Goal: Find specific page/section: Find specific page/section

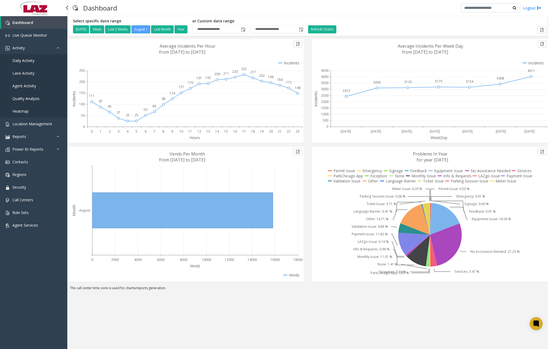
click at [37, 59] on link "Daily Activity" at bounding box center [33, 60] width 67 height 13
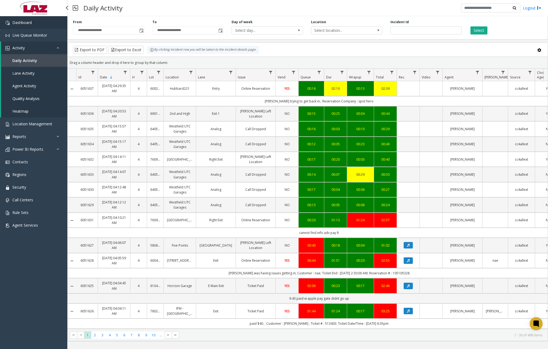
click at [36, 23] on link "Dashboard" at bounding box center [33, 22] width 67 height 13
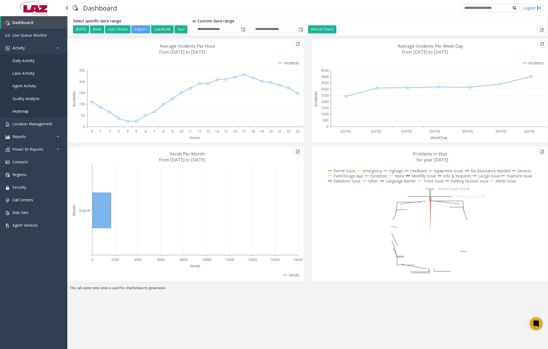
click at [31, 62] on span "Daily Activity" at bounding box center [23, 60] width 22 height 5
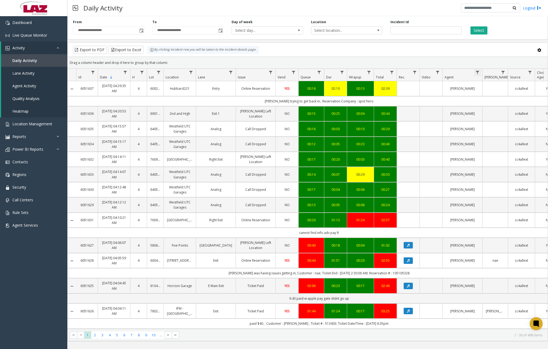
click at [478, 72] on span "Data table" at bounding box center [477, 72] width 4 height 4
click at [489, 94] on input "Agent Filter" at bounding box center [501, 95] width 46 height 9
type input "*****"
click at [515, 145] on button "Filter" at bounding box center [513, 146] width 22 height 12
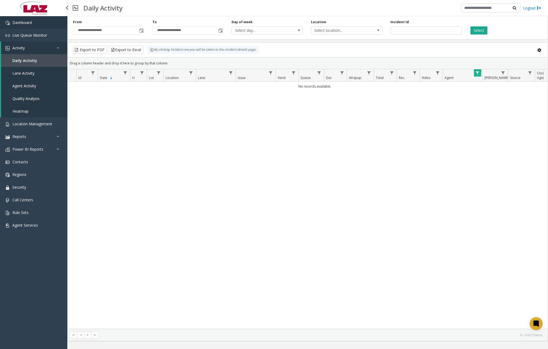
click at [44, 20] on link "Dashboard" at bounding box center [33, 22] width 67 height 13
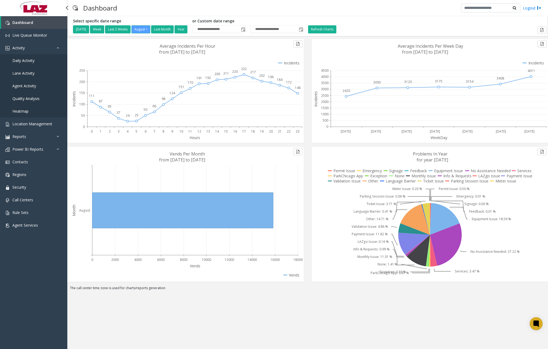
click at [33, 60] on span "Daily Activity" at bounding box center [23, 60] width 22 height 5
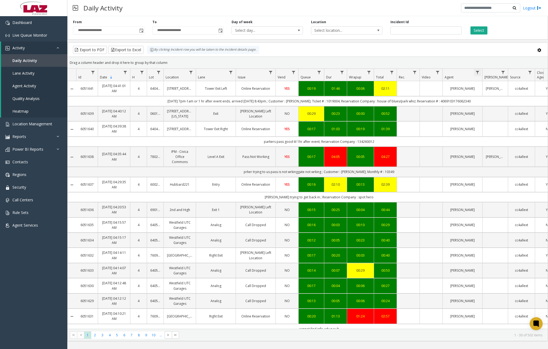
click at [477, 72] on span "Data table" at bounding box center [477, 72] width 4 height 4
click at [489, 97] on input "Agent Filter" at bounding box center [501, 95] width 46 height 9
type input "*****"
click at [509, 146] on button "Filter" at bounding box center [513, 146] width 22 height 12
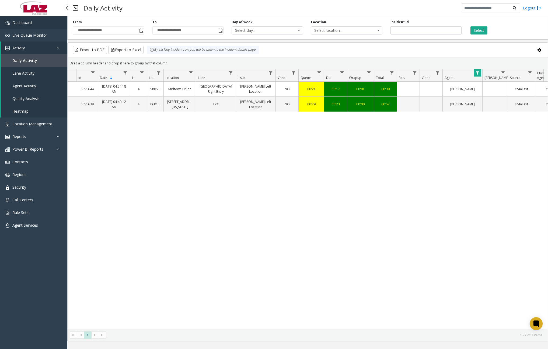
click at [49, 24] on link "Dashboard" at bounding box center [33, 22] width 67 height 13
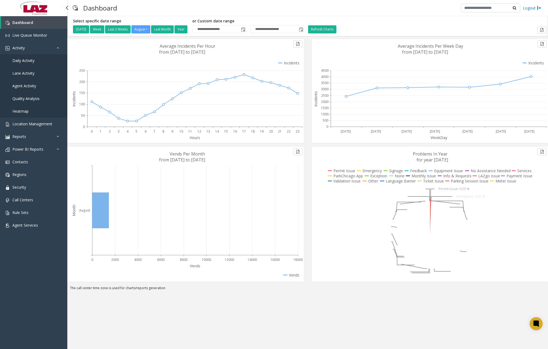
click at [32, 62] on span "Daily Activity" at bounding box center [23, 60] width 22 height 5
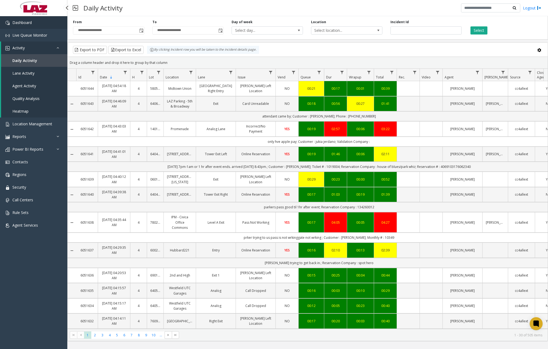
click at [33, 21] on link "Dashboard" at bounding box center [33, 22] width 67 height 13
